Goal: Navigation & Orientation: Understand site structure

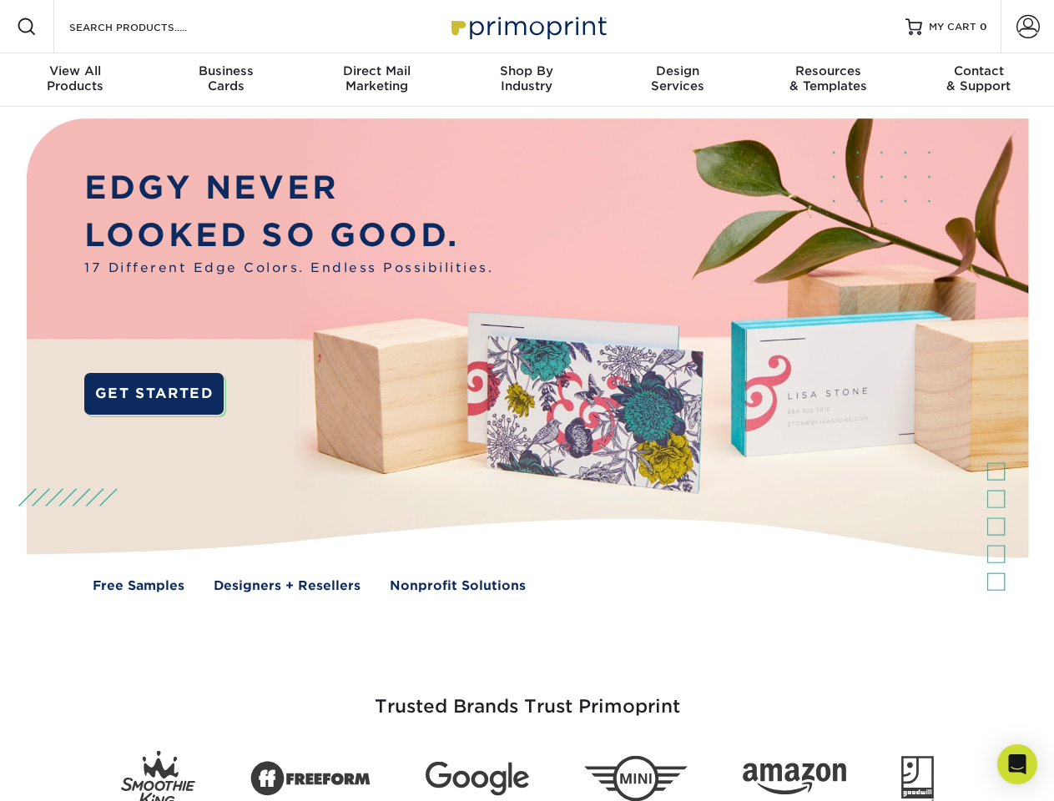
click at [527, 401] on img at bounding box center [526, 368] width 1043 height 522
click at [27, 27] on span at bounding box center [27, 27] width 20 height 20
click at [1027, 27] on span at bounding box center [1027, 26] width 23 height 23
click at [75, 80] on div "View All Products" at bounding box center [75, 78] width 150 height 30
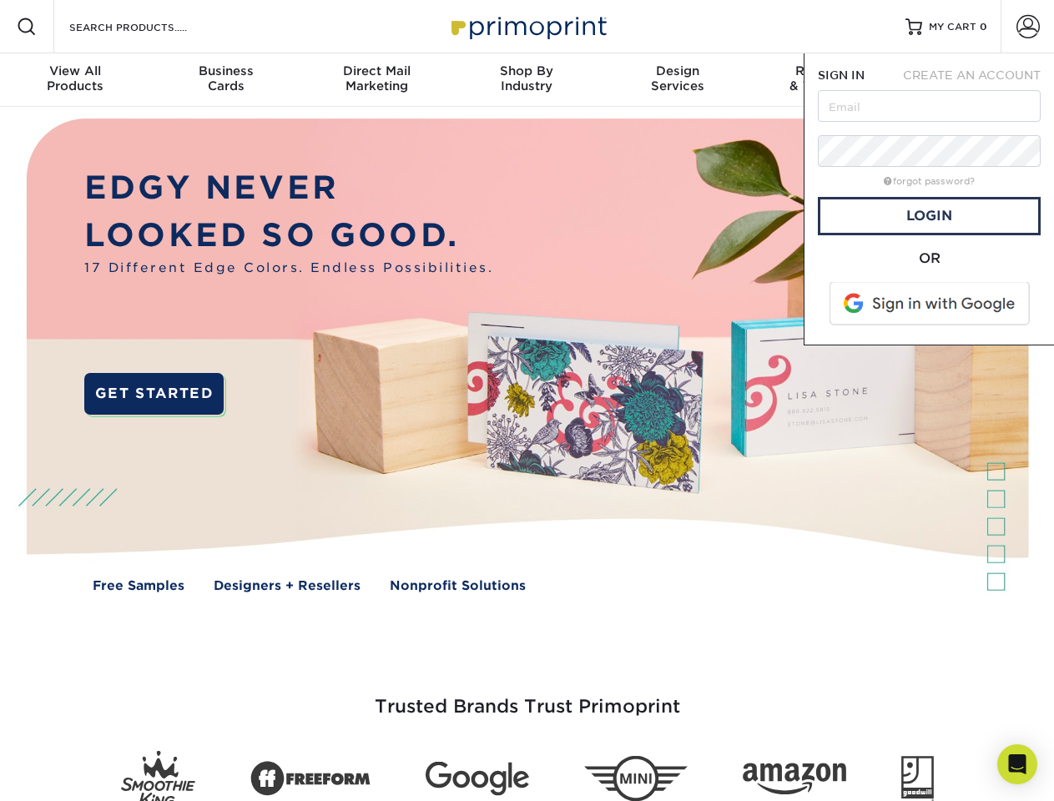
click at [225, 80] on div "Business Cards" at bounding box center [225, 78] width 150 height 30
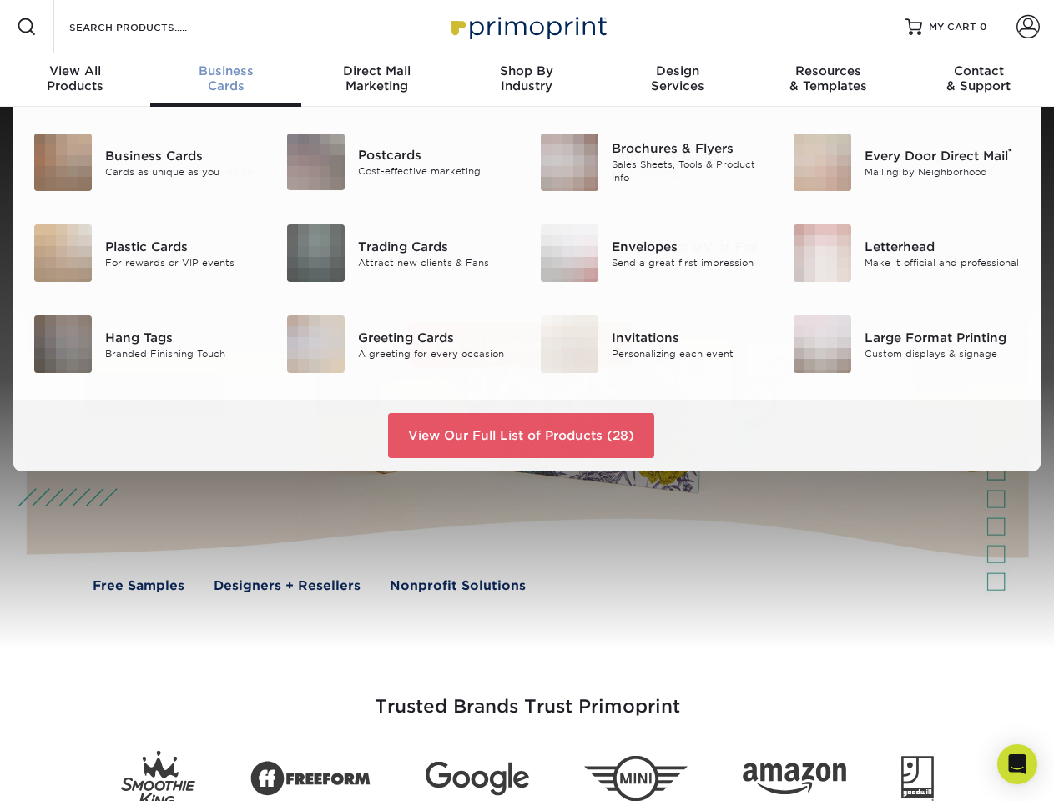
click at [376, 80] on div "Direct Mail Marketing" at bounding box center [376, 78] width 150 height 30
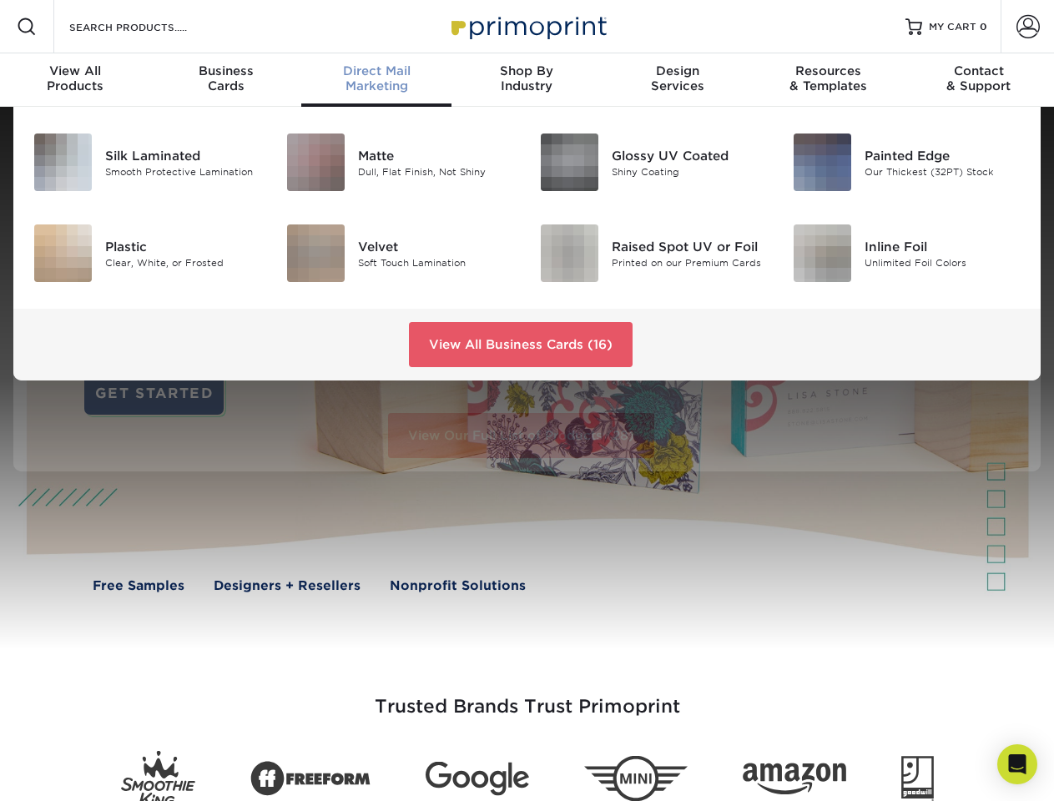
click at [527, 80] on div "Shop By Industry" at bounding box center [526, 78] width 150 height 30
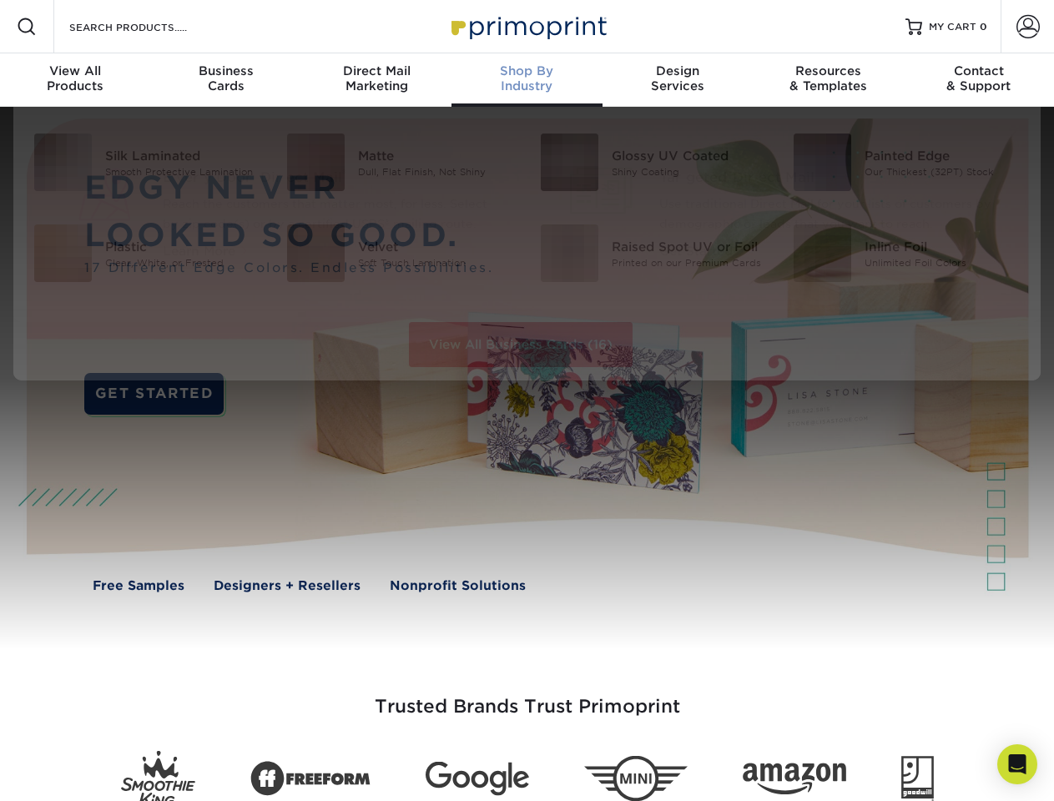
click at [678, 80] on div "Design Services" at bounding box center [677, 78] width 150 height 30
click at [828, 80] on div "Resources & Templates" at bounding box center [828, 78] width 150 height 30
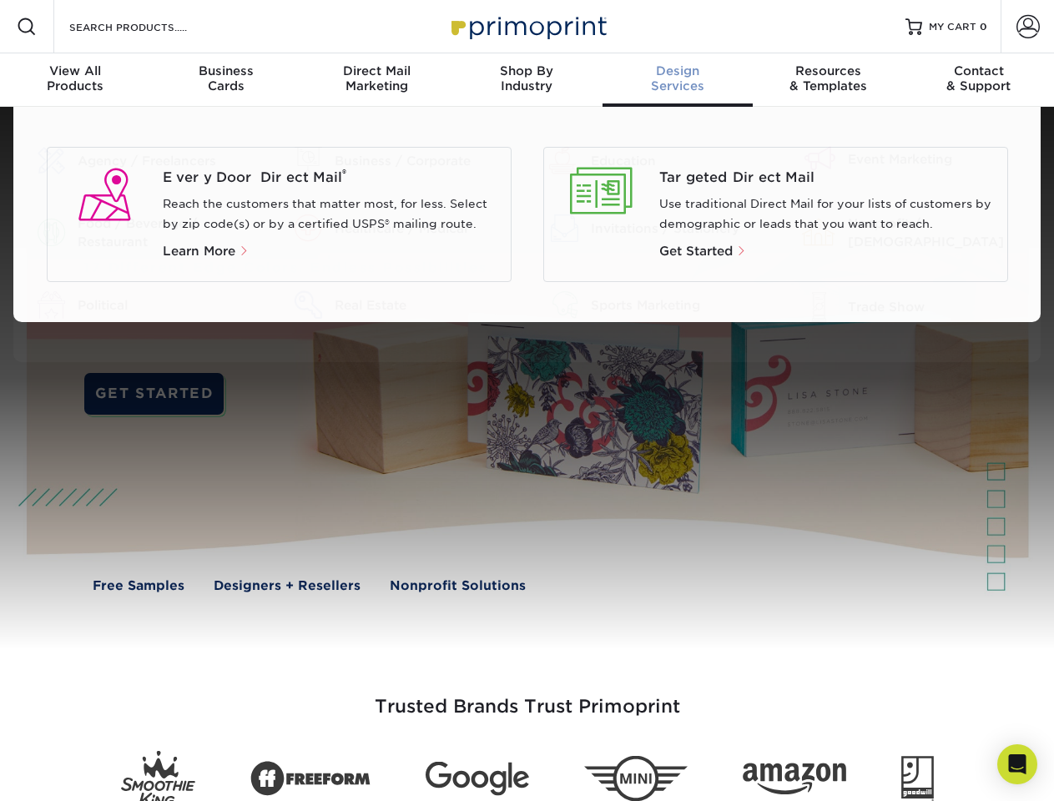
click at [979, 80] on div "Contact & Support" at bounding box center [979, 78] width 150 height 30
